Goal: Task Accomplishment & Management: Use online tool/utility

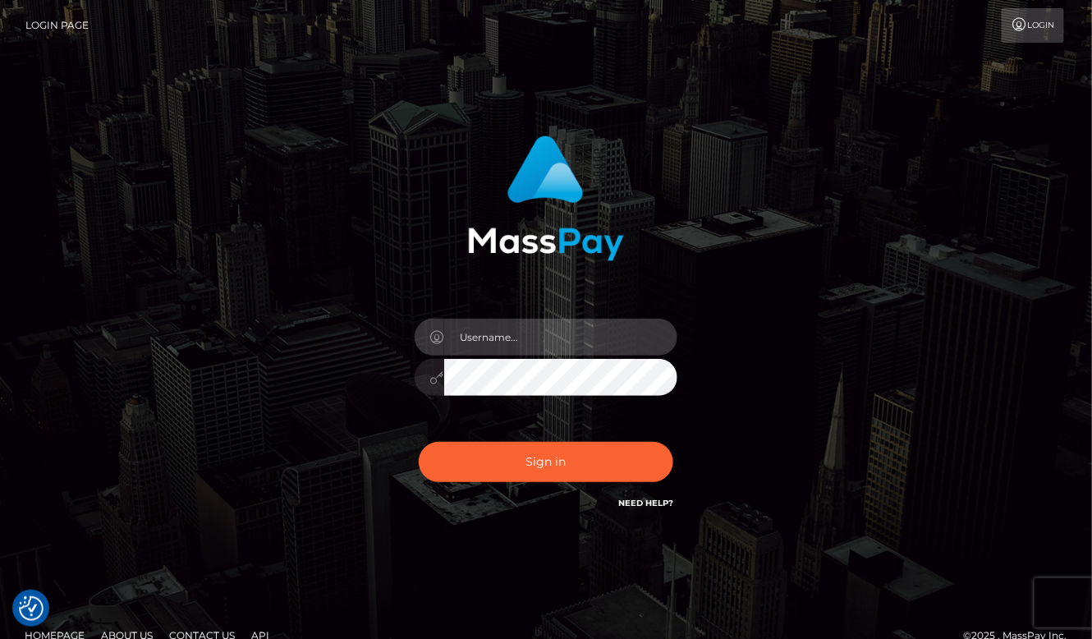
type input "aluasupport"
click at [546, 461] on button "Sign in" at bounding box center [546, 462] width 254 height 40
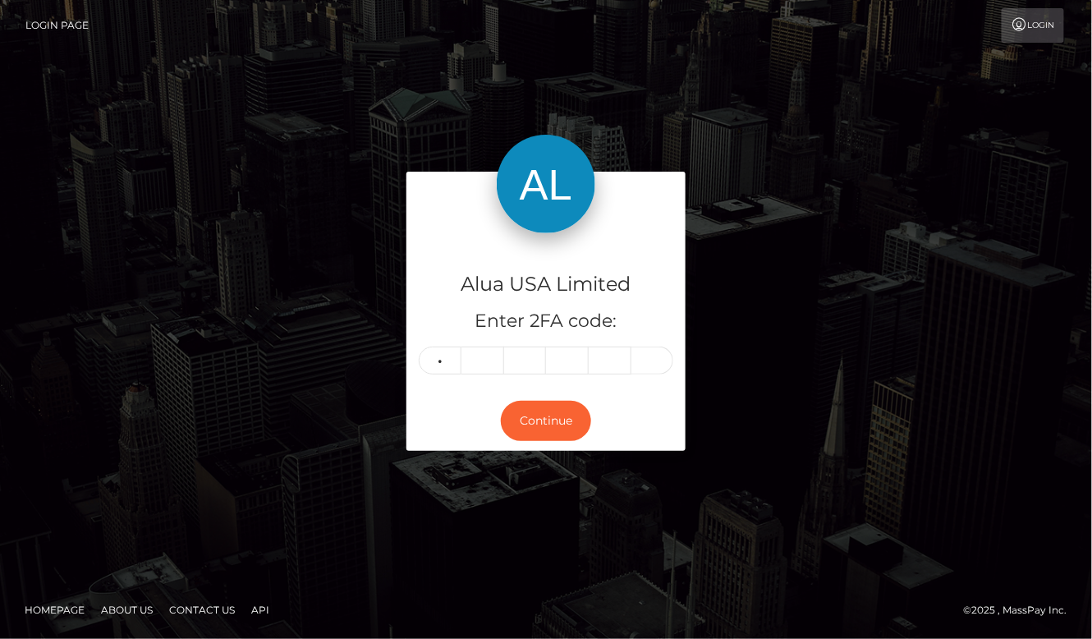
type input "5"
type input "1"
type input "7"
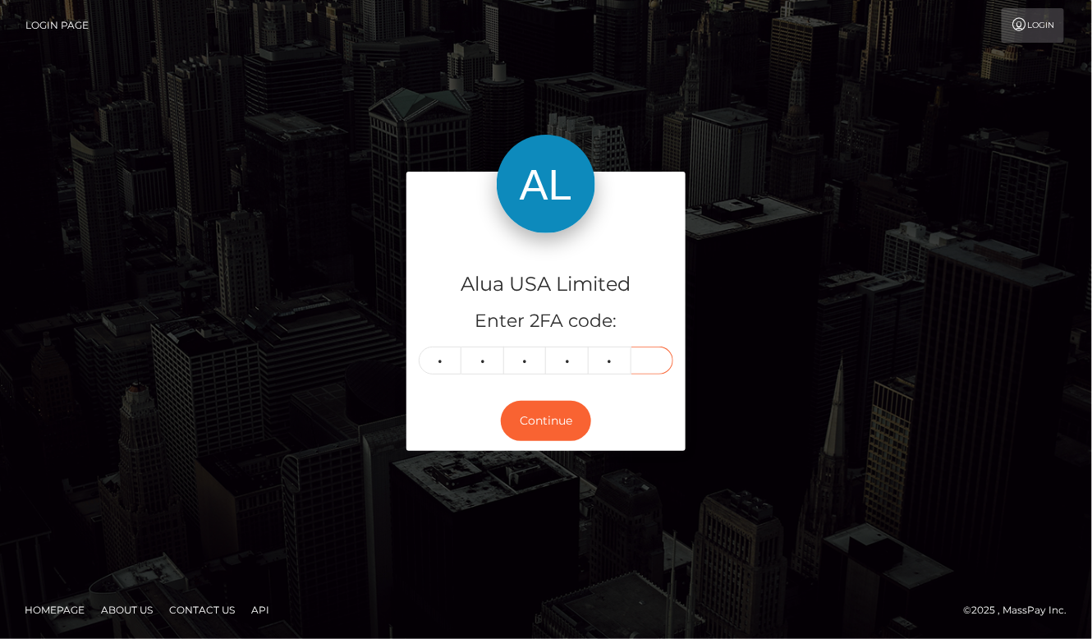
type input "7"
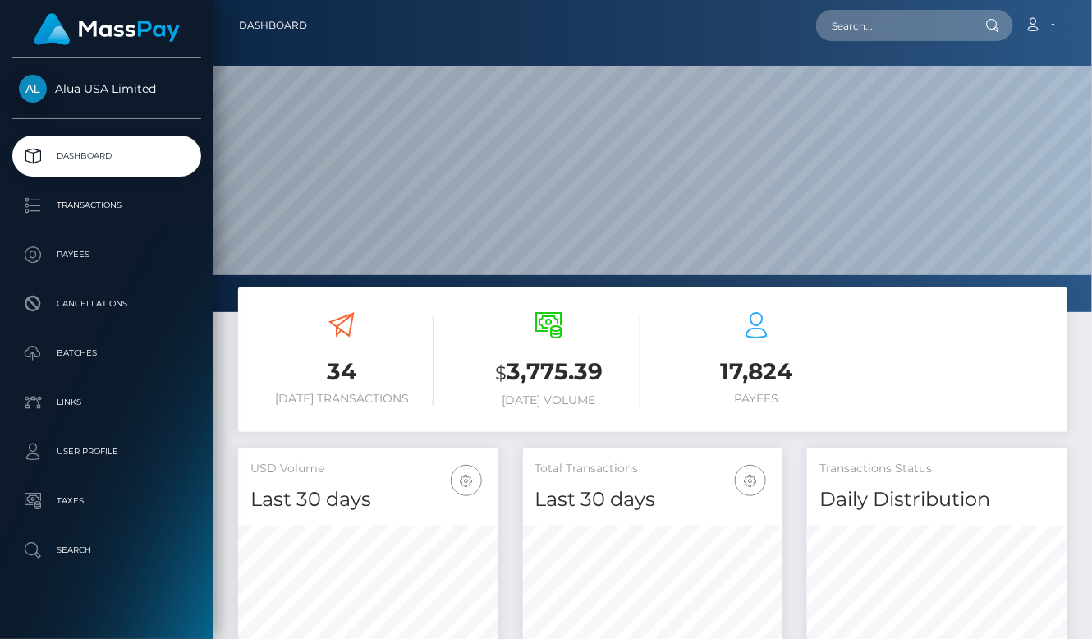
scroll to position [288, 260]
click at [892, 34] on input "text" at bounding box center [893, 25] width 154 height 31
paste input "62187febd7505803ac159502"
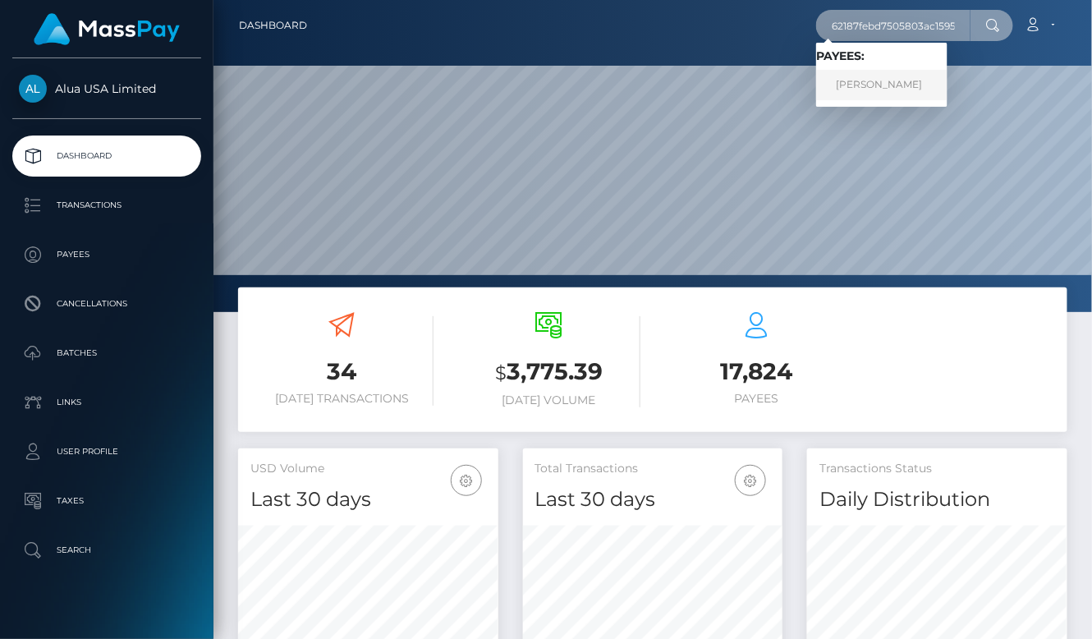
type input "62187febd7505803ac159502"
click at [866, 80] on link "Stephany Hernandez" at bounding box center [881, 85] width 131 height 30
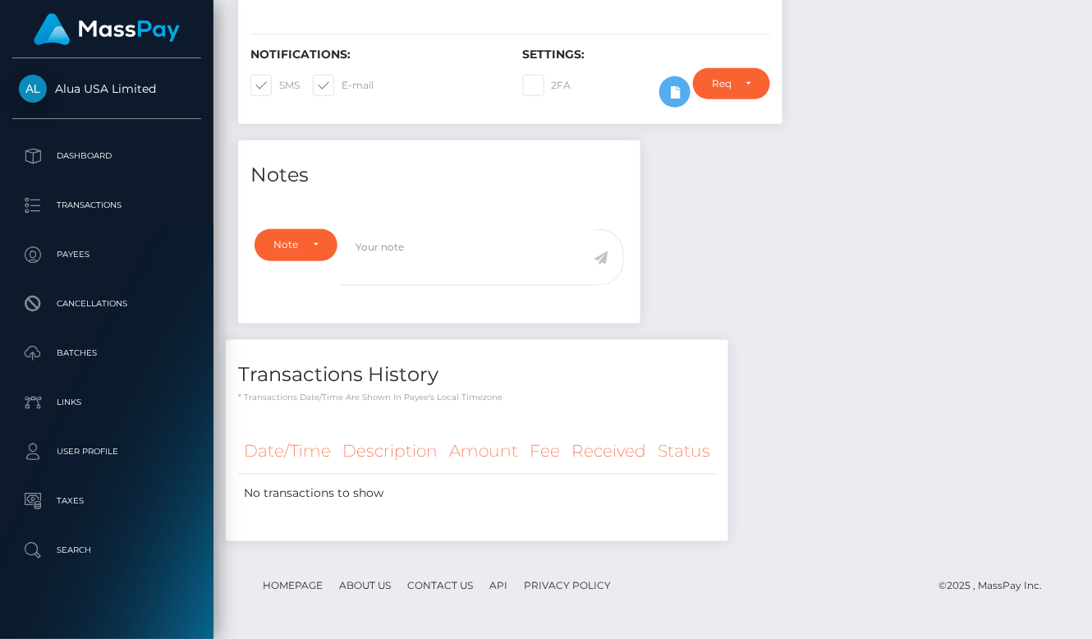
scroll to position [424, 0]
drag, startPoint x: 680, startPoint y: 95, endPoint x: 667, endPoint y: 163, distance: 68.7
click at [680, 95] on div "Require ID/Selfie Verification Do not require Paid by payee Require ID/Selfie V…" at bounding box center [731, 92] width 102 height 48
click at [671, 88] on icon at bounding box center [675, 92] width 20 height 21
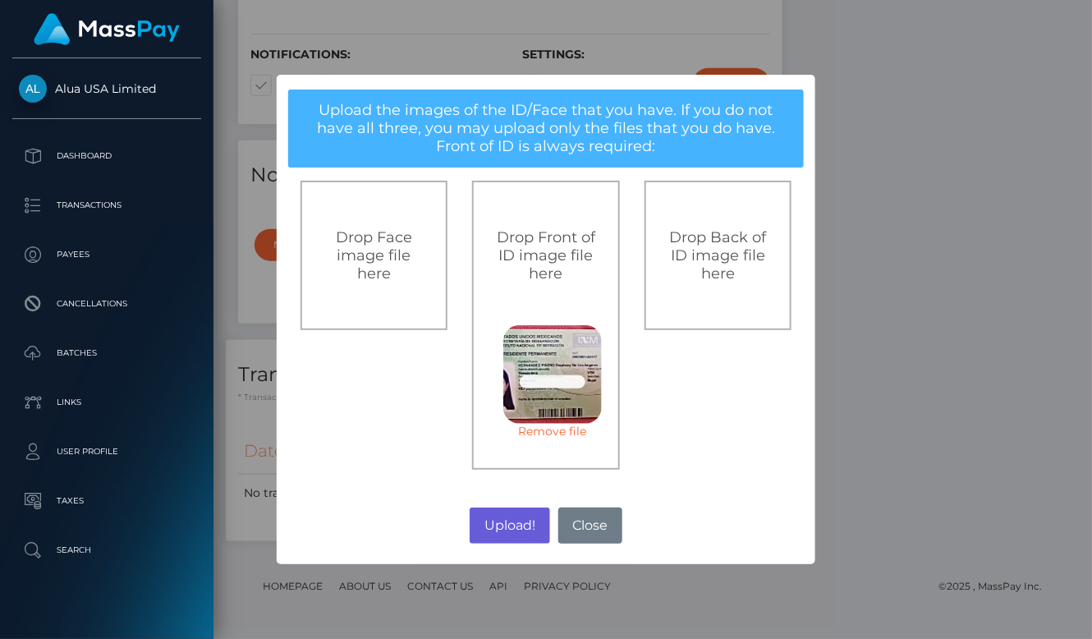
click at [505, 529] on button "Upload!" at bounding box center [510, 525] width 80 height 36
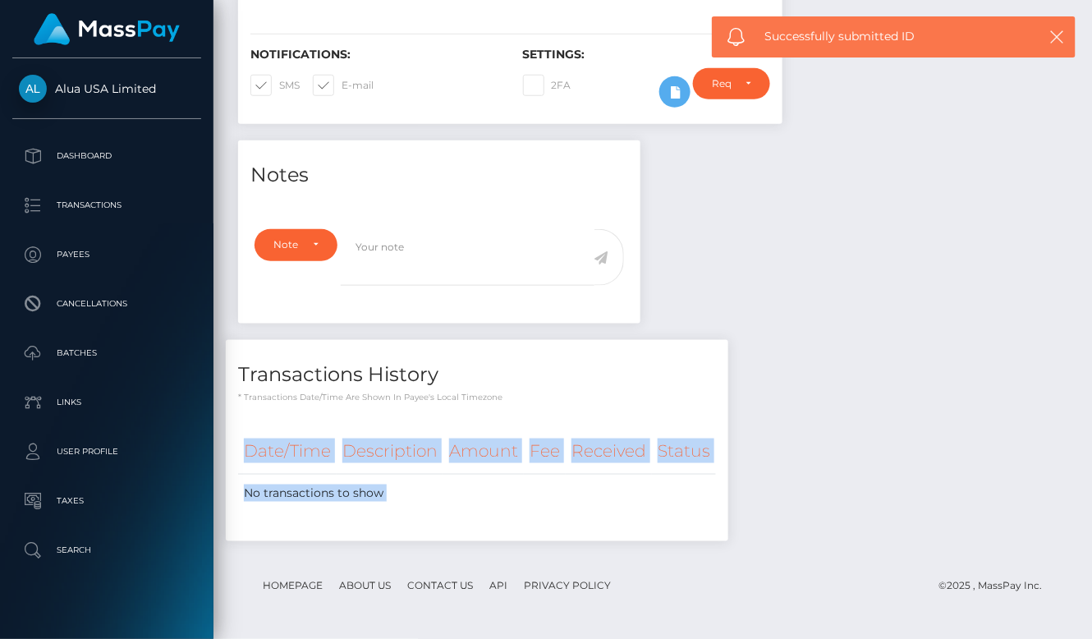
click at [505, 529] on div "Date/Time Description Amount Fee Received Status No transactions to show" at bounding box center [477, 479] width 478 height 103
drag, startPoint x: 807, startPoint y: 397, endPoint x: 850, endPoint y: 205, distance: 196.9
click at [807, 397] on div "Notes Note Type Compliance Clear Compliance General Note Type" at bounding box center [653, 348] width 854 height 417
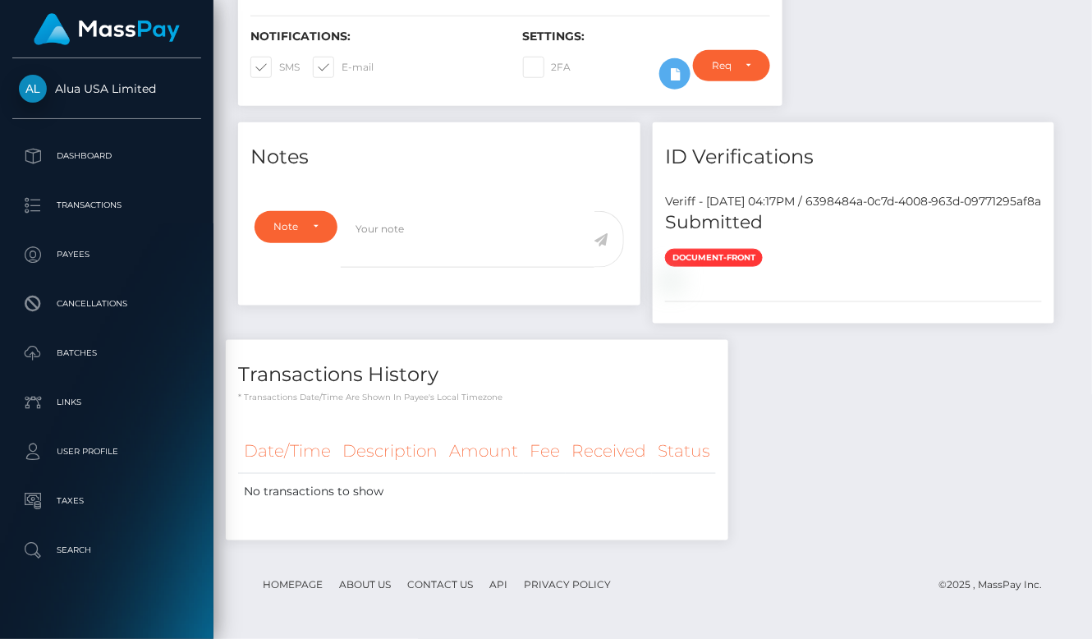
scroll to position [562, 0]
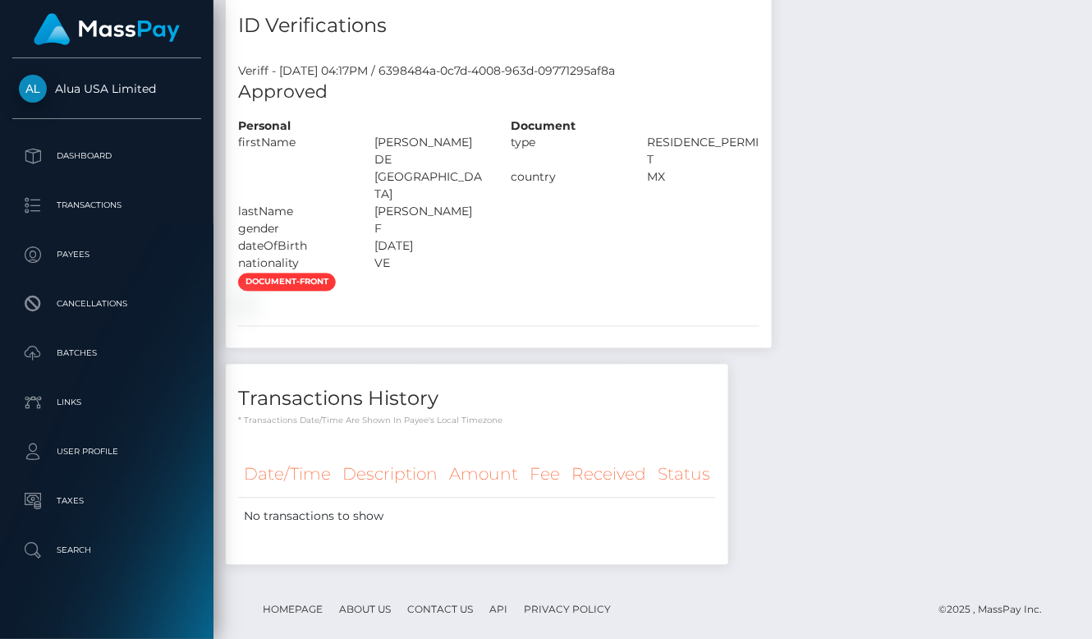
scroll to position [780, 0]
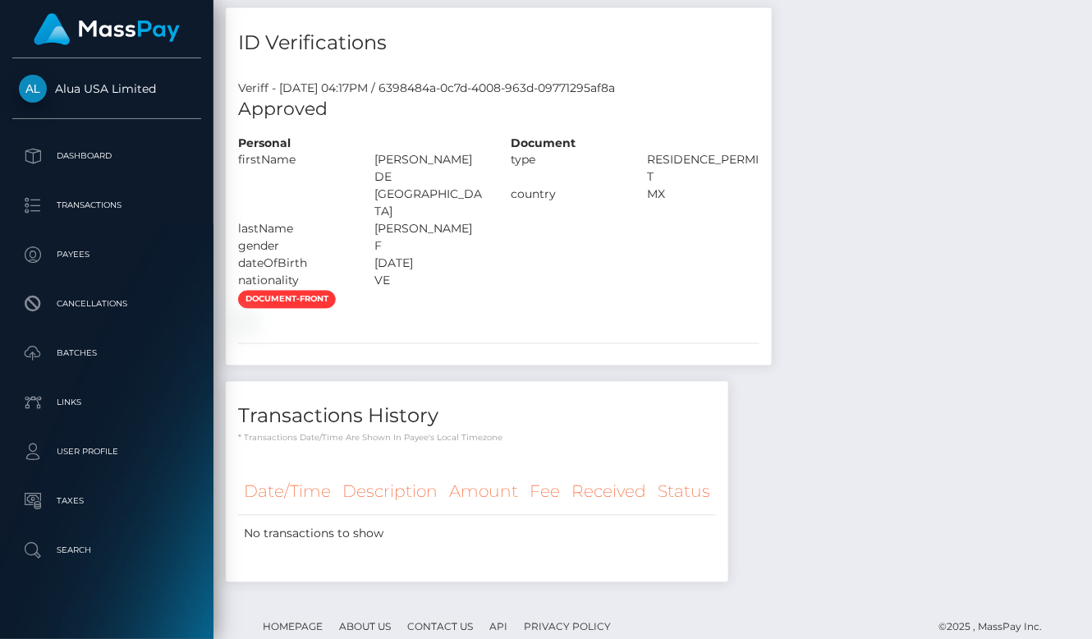
drag, startPoint x: 827, startPoint y: 360, endPoint x: 877, endPoint y: 350, distance: 50.9
click at [830, 360] on div "Notes Note Type Compliance Clear Compliance General Note Type" at bounding box center [653, 203] width 854 height 790
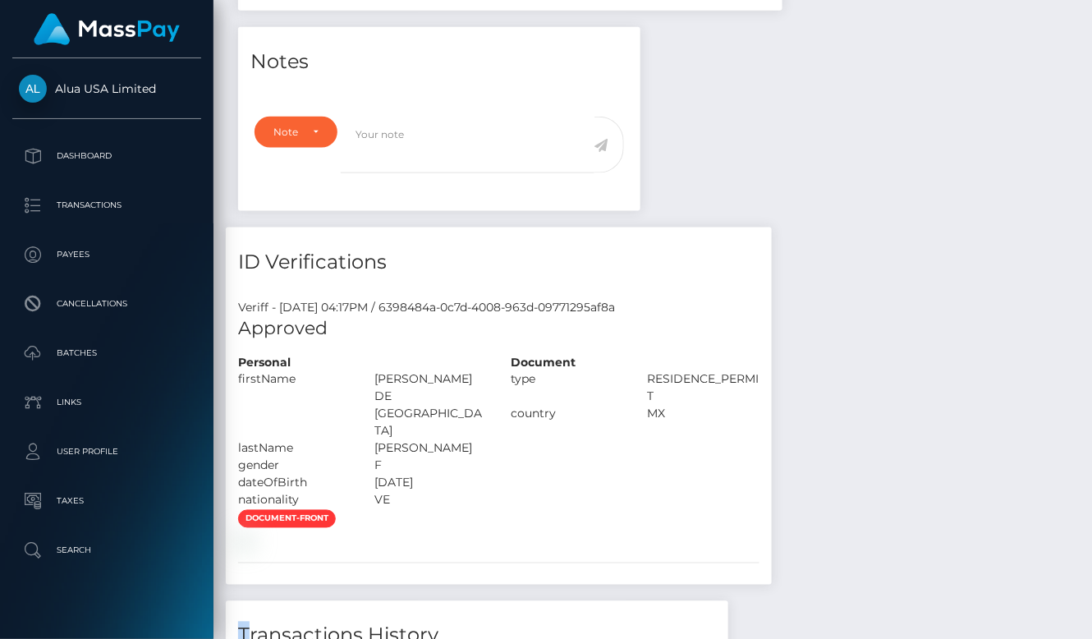
click at [758, 433] on div "Notes Note Type Compliance Clear Compliance General Note Type" at bounding box center [653, 422] width 854 height 790
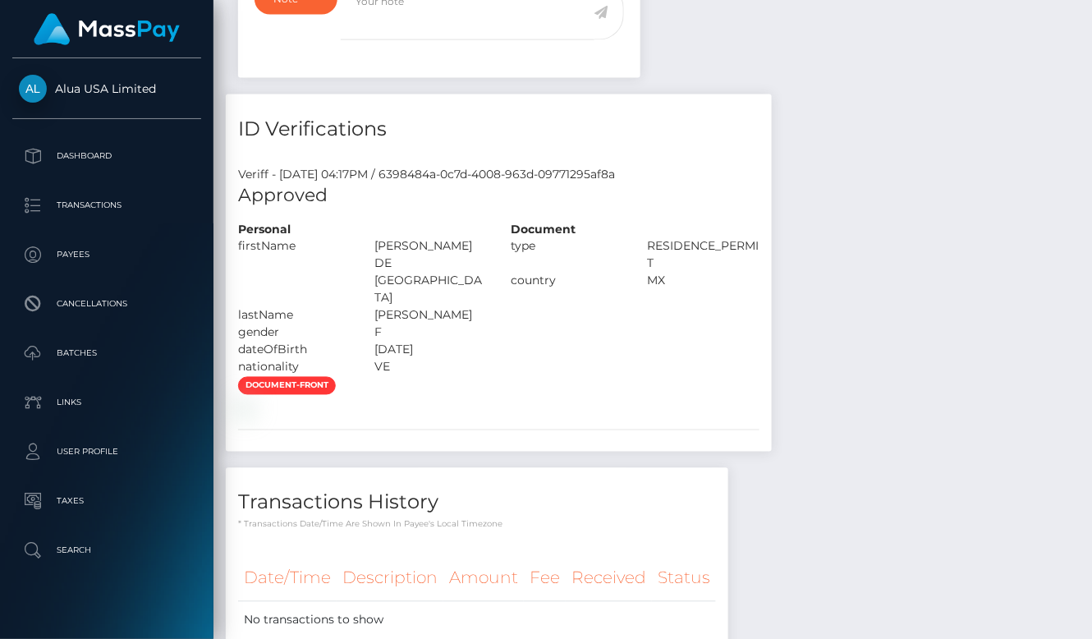
scroll to position [717, 0]
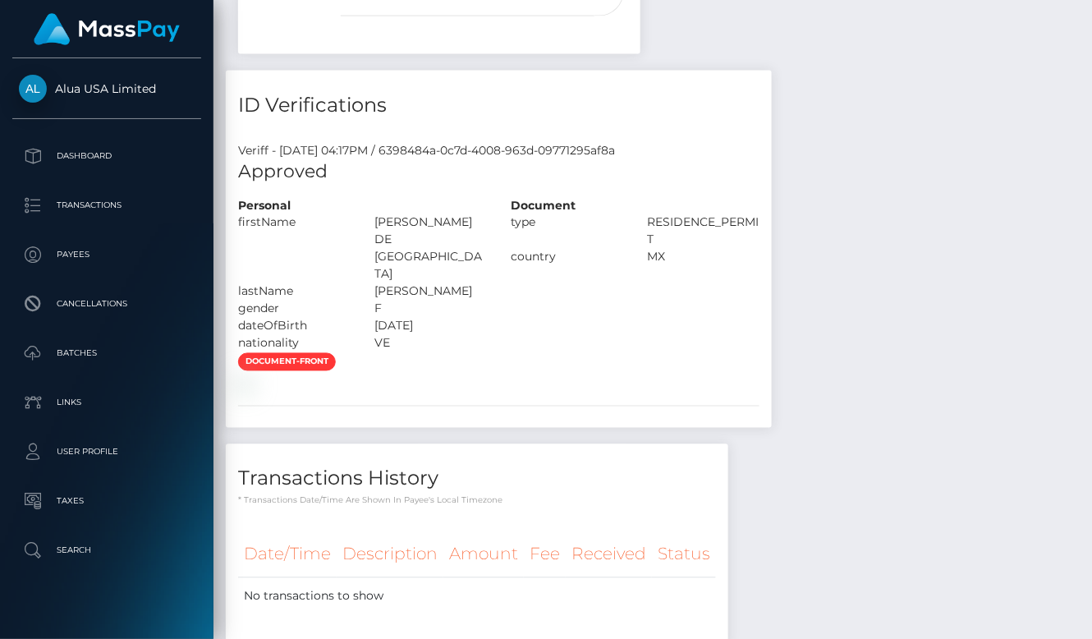
click at [851, 280] on div "Notes Note Type Compliance Clear Compliance General Note Type" at bounding box center [653, 265] width 854 height 790
